Goal: Task Accomplishment & Management: Complete application form

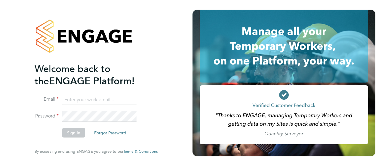
type input "[EMAIL_ADDRESS][DOMAIN_NAME]"
click at [72, 133] on button "Sign In" at bounding box center [73, 133] width 23 height 10
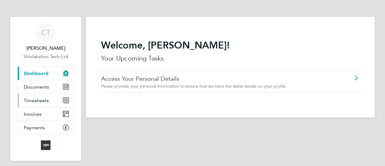
click at [39, 96] on link "Timesheets" at bounding box center [46, 99] width 56 height 13
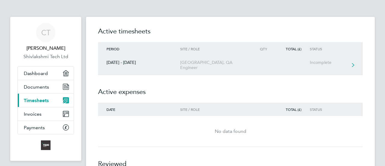
click at [124, 64] on div "22 - 28 Sept 2025" at bounding box center [139, 62] width 82 height 5
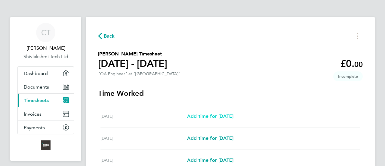
click at [214, 115] on span "Add time for Mon 22 Sep" at bounding box center [210, 116] width 46 height 6
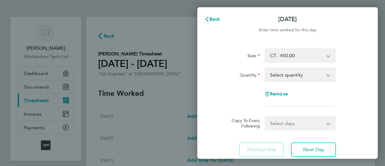
click at [305, 76] on select "Select quantity 0.5 1" at bounding box center [296, 74] width 63 height 13
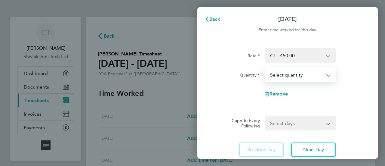
select select "1"
click at [265, 68] on select "Select quantity 0.5 1" at bounding box center [296, 74] width 63 height 13
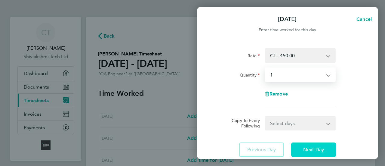
click at [304, 146] on span "Next Day" at bounding box center [313, 149] width 21 height 6
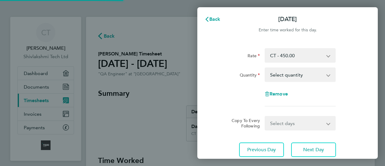
click at [286, 76] on select "Select quantity 0.5 1" at bounding box center [296, 74] width 63 height 13
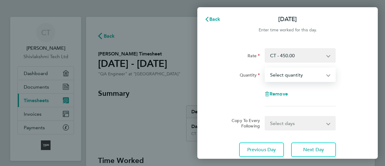
select select "1"
click at [265, 68] on select "Select quantity 0.5 1" at bounding box center [296, 74] width 63 height 13
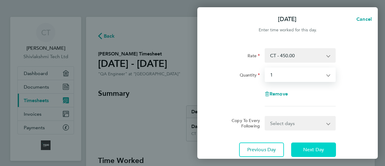
click at [311, 149] on span "Next Day" at bounding box center [313, 149] width 21 height 6
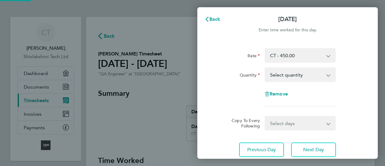
click at [279, 73] on select "Select quantity 0.5 1" at bounding box center [296, 74] width 63 height 13
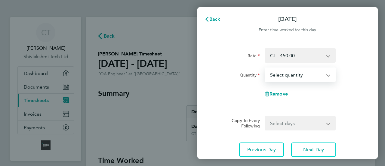
select select "1"
click at [265, 68] on select "Select quantity 0.5 1" at bounding box center [296, 74] width 63 height 13
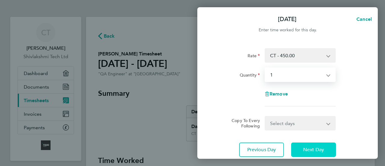
click at [309, 148] on span "Next Day" at bounding box center [313, 149] width 21 height 6
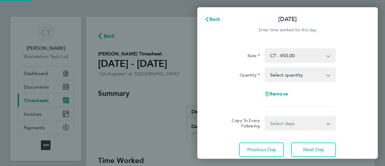
click at [276, 72] on select "Select quantity 0.5 1" at bounding box center [296, 74] width 63 height 13
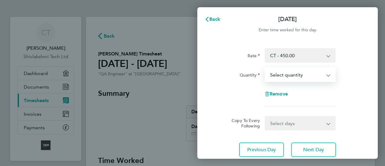
select select "1"
click at [265, 68] on select "Select quantity 0.5 1" at bounding box center [296, 74] width 63 height 13
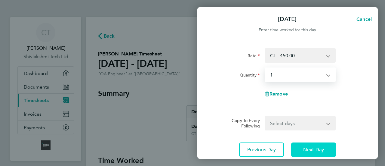
click at [314, 148] on span "Next Day" at bounding box center [313, 149] width 21 height 6
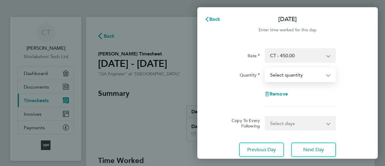
click at [280, 72] on select "Select quantity 0.5 1" at bounding box center [296, 74] width 63 height 13
select select "1"
click at [265, 68] on select "Select quantity 0.5 1" at bounding box center [296, 74] width 63 height 13
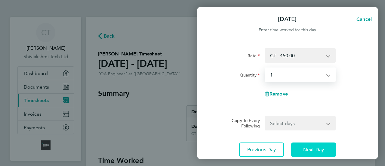
click at [316, 152] on span "Next Day" at bounding box center [313, 149] width 21 height 6
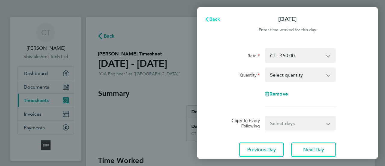
click at [212, 20] on span "Back" at bounding box center [214, 19] width 11 height 6
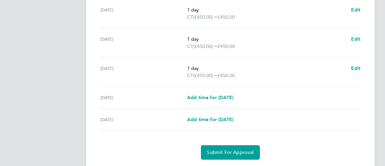
scroll to position [250, 0]
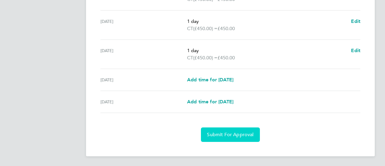
click at [229, 136] on span "Submit For Approval" at bounding box center [230, 134] width 47 height 6
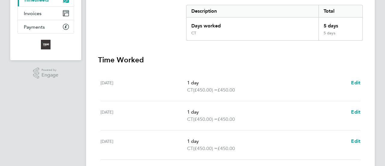
scroll to position [0, 0]
